Goal: Information Seeking & Learning: Learn about a topic

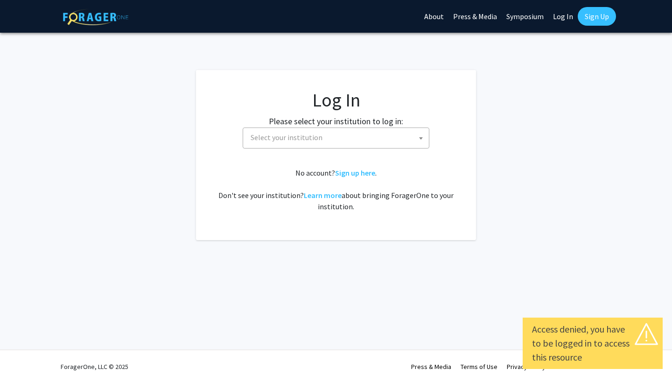
select select
click at [343, 138] on span "Select your institution" at bounding box center [338, 137] width 182 height 19
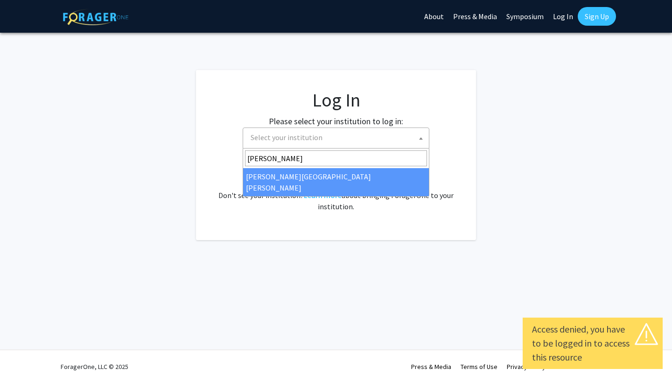
type input "john"
select select "1"
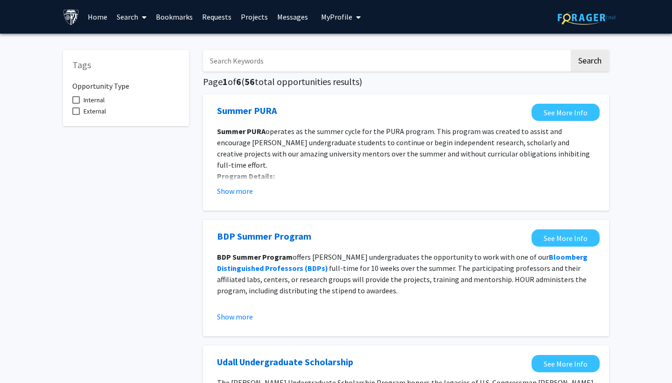
click at [129, 17] on link "Search" at bounding box center [131, 16] width 39 height 33
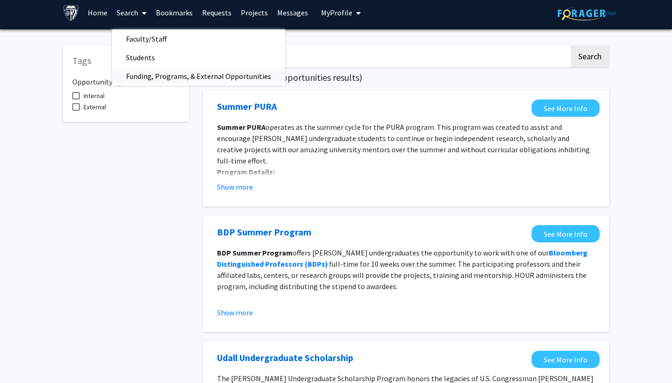
scroll to position [2, 0]
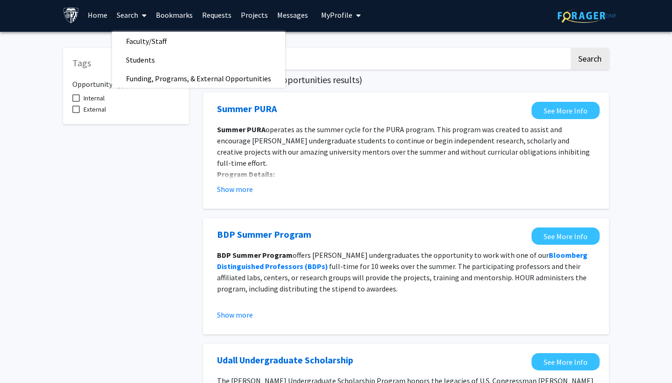
click at [98, 15] on link "Home" at bounding box center [97, 15] width 29 height 33
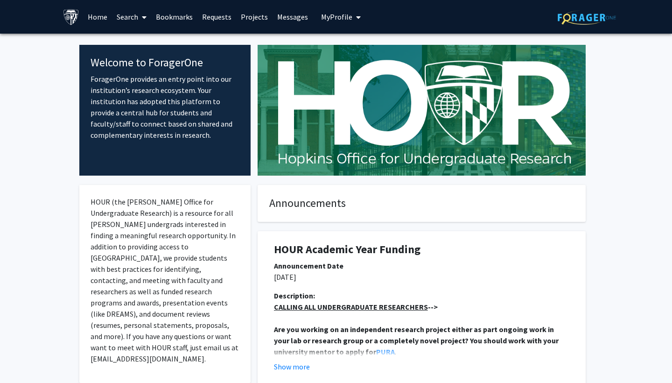
click at [262, 18] on link "Projects" at bounding box center [254, 16] width 36 height 33
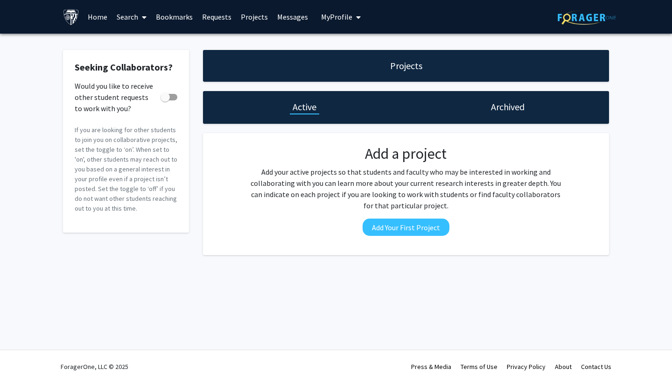
click at [142, 21] on icon at bounding box center [144, 17] width 5 height 7
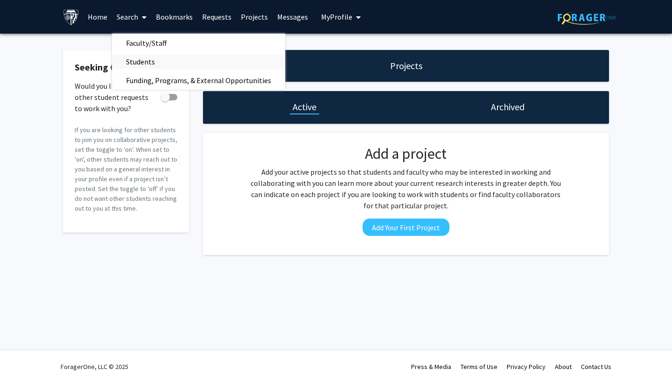
click at [149, 63] on span "Students" at bounding box center [140, 61] width 57 height 19
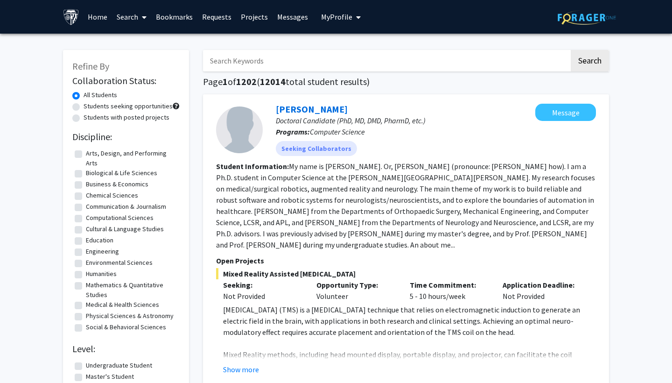
click at [145, 18] on icon at bounding box center [144, 17] width 5 height 7
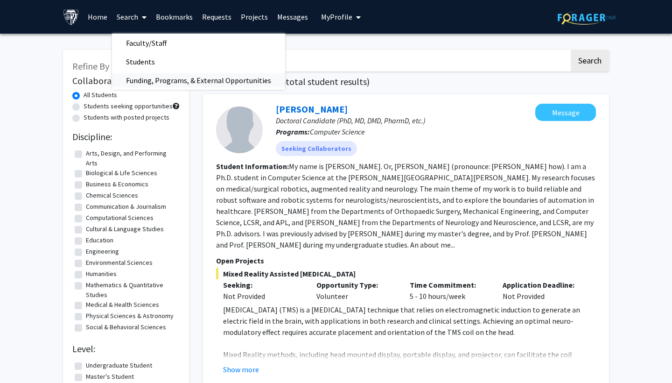
click at [152, 76] on span "Funding, Programs, & External Opportunities" at bounding box center [198, 80] width 173 height 19
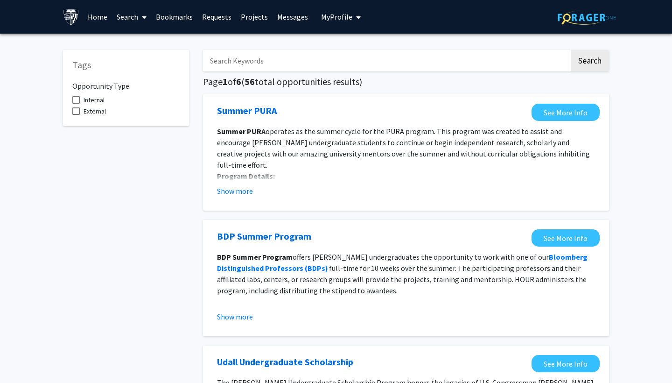
click at [235, 68] on input "Search Keywords" at bounding box center [386, 60] width 367 height 21
type input "remote"
click at [590, 62] on button "Search" at bounding box center [590, 60] width 38 height 21
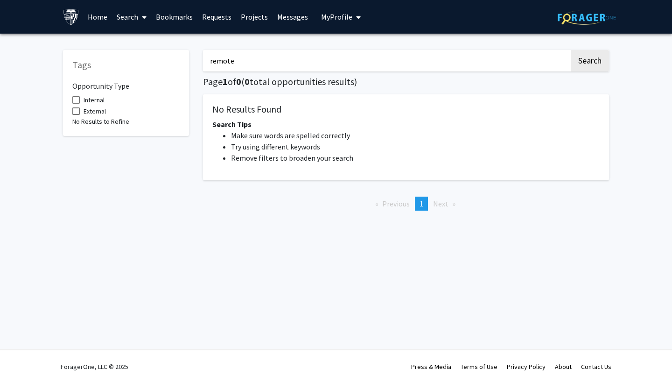
drag, startPoint x: 255, startPoint y: 61, endPoint x: 201, endPoint y: 61, distance: 53.7
click at [201, 61] on div "remote Search Page 1 of 0 ( 0 total opportunities results) No Results Found Sea…" at bounding box center [406, 129] width 420 height 177
click at [590, 62] on button "Search" at bounding box center [590, 60] width 38 height 21
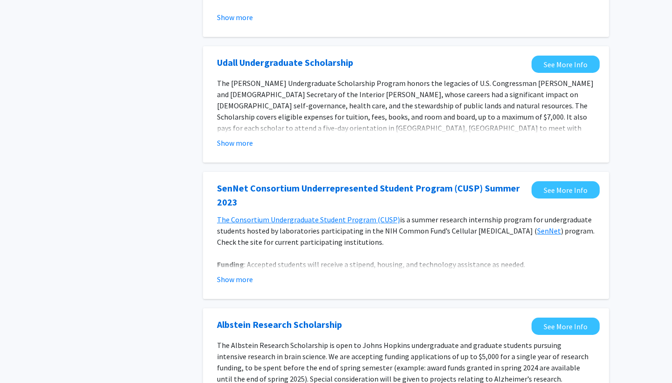
scroll to position [267, 0]
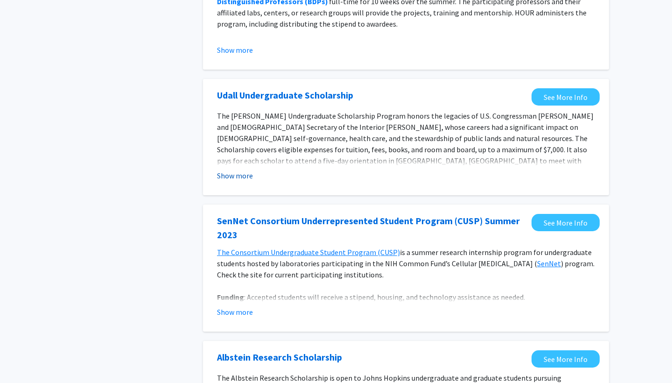
click at [244, 178] on button "Show more" at bounding box center [235, 175] width 36 height 11
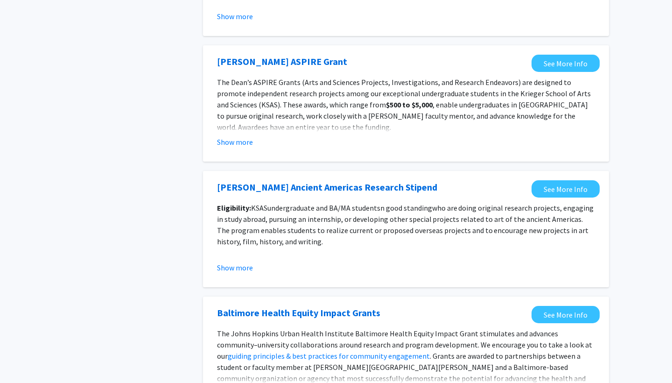
scroll to position [969, 0]
click at [229, 136] on button "Show more" at bounding box center [235, 141] width 36 height 11
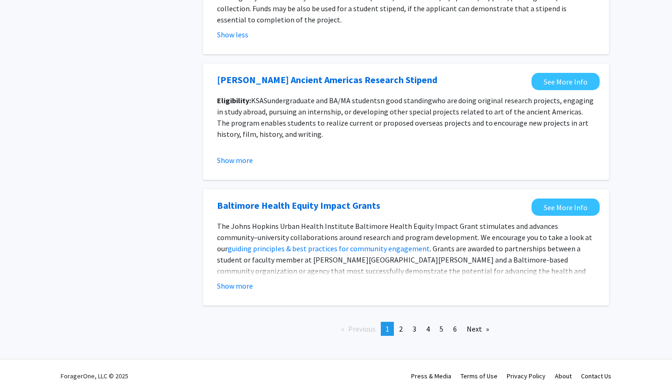
scroll to position [1154, 0]
click at [480, 322] on link "Next page" at bounding box center [478, 329] width 32 height 14
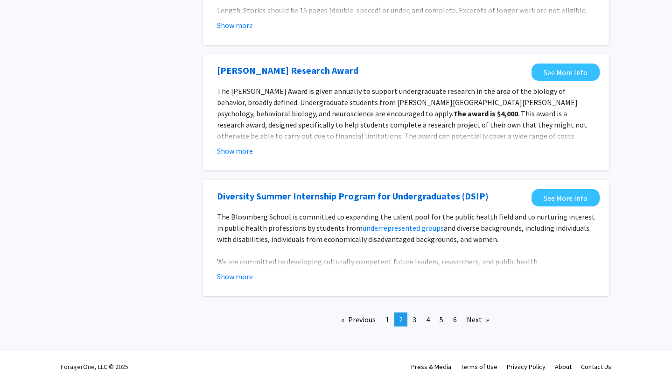
scroll to position [1057, 0]
click at [473, 323] on link "Next page" at bounding box center [478, 319] width 32 height 14
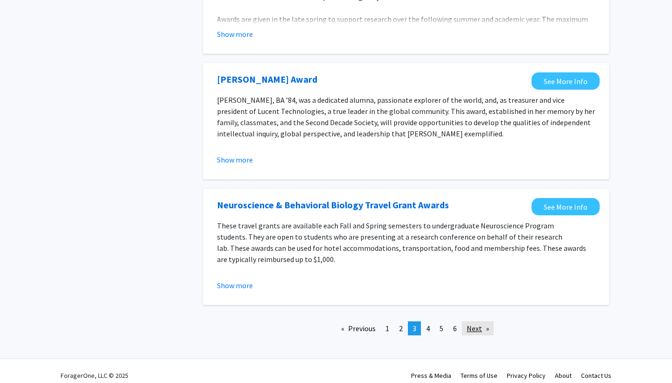
scroll to position [1031, 0]
click at [480, 322] on link "Next page" at bounding box center [478, 329] width 32 height 14
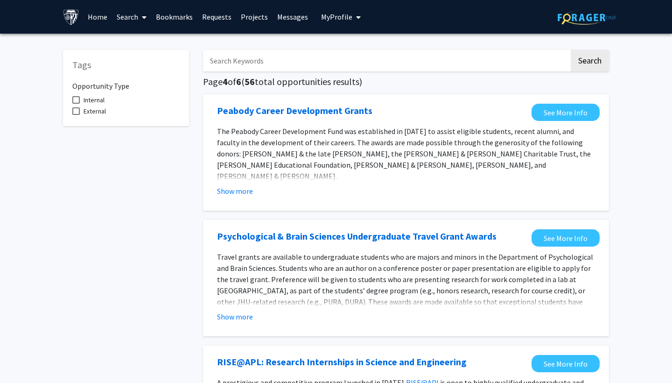
click at [78, 16] on img at bounding box center [71, 17] width 16 height 16
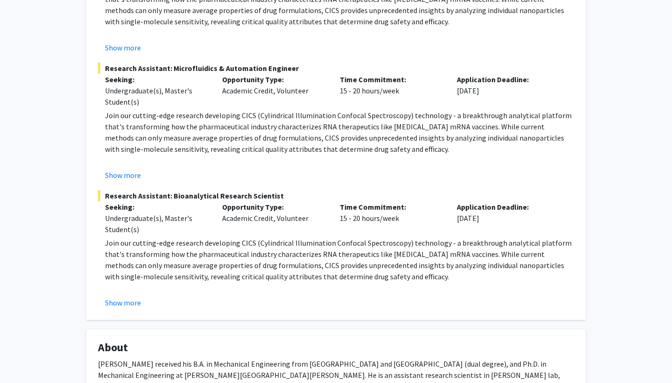
scroll to position [239, 0]
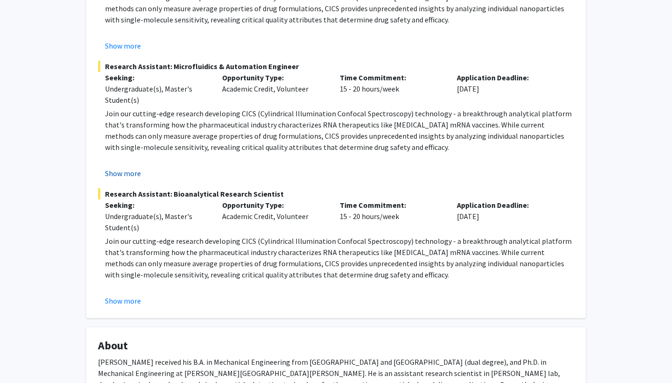
click at [115, 175] on button "Show more" at bounding box center [123, 173] width 36 height 11
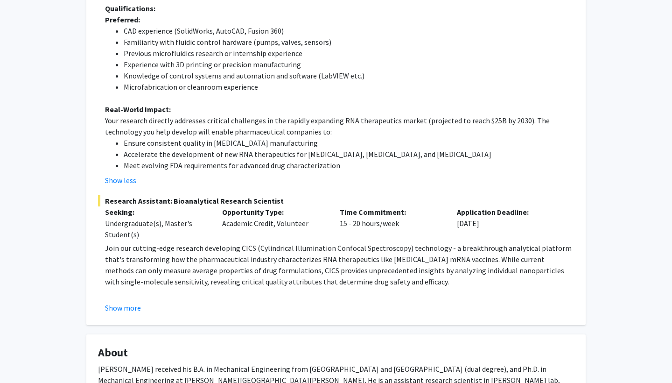
scroll to position [530, 0]
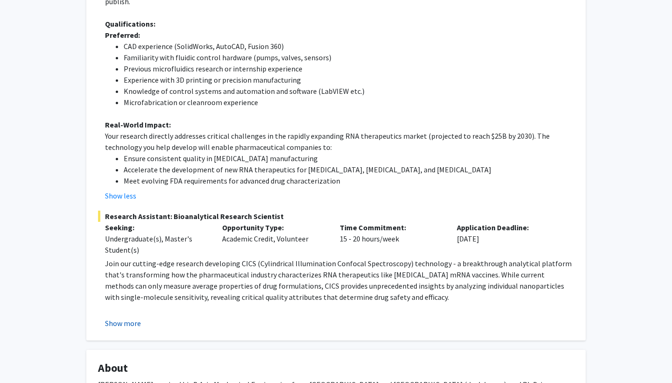
click at [132, 318] on button "Show more" at bounding box center [123, 323] width 36 height 11
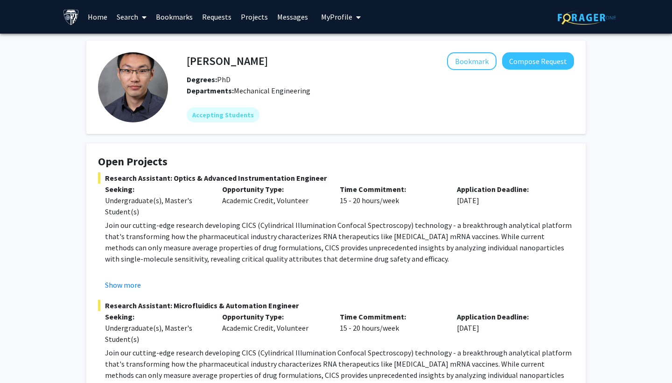
scroll to position [0, 0]
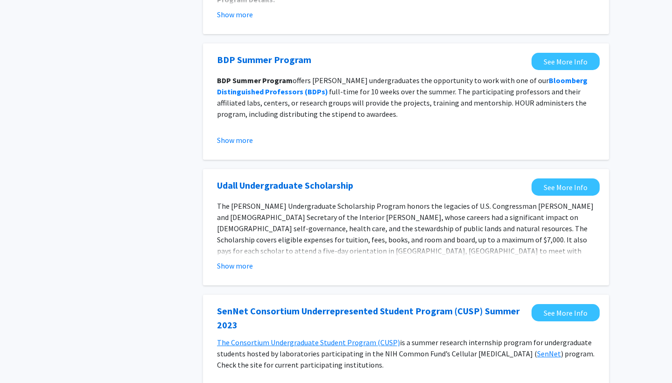
scroll to position [184, 0]
